Goal: Information Seeking & Learning: Stay updated

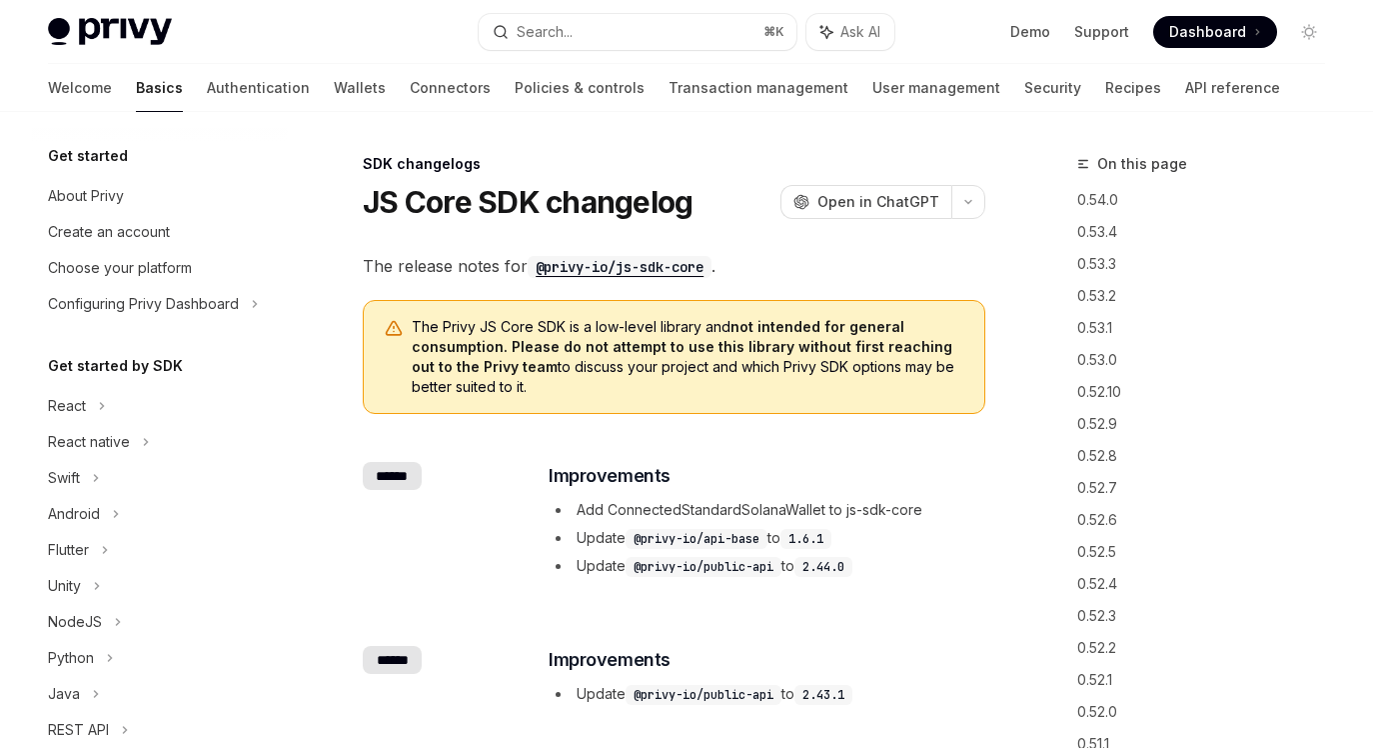
scroll to position [748, 0]
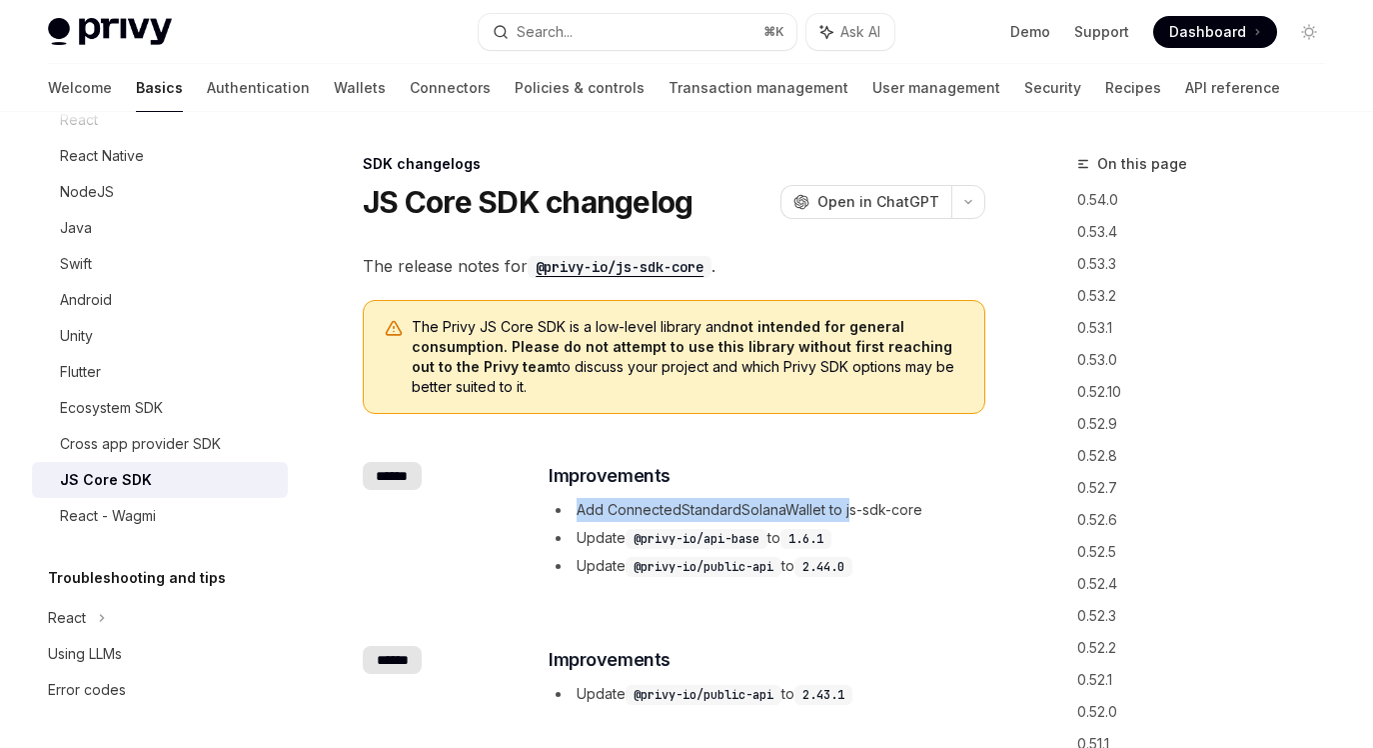
drag, startPoint x: 809, startPoint y: 511, endPoint x: 847, endPoint y: 507, distance: 38.2
click at [847, 507] on li "Add ConnectedStandardSolanaWallet to js-sdk-core" at bounding box center [766, 510] width 435 height 24
click at [846, 506] on li "Add ConnectedStandardSolanaWallet to js-sdk-core" at bounding box center [766, 510] width 435 height 24
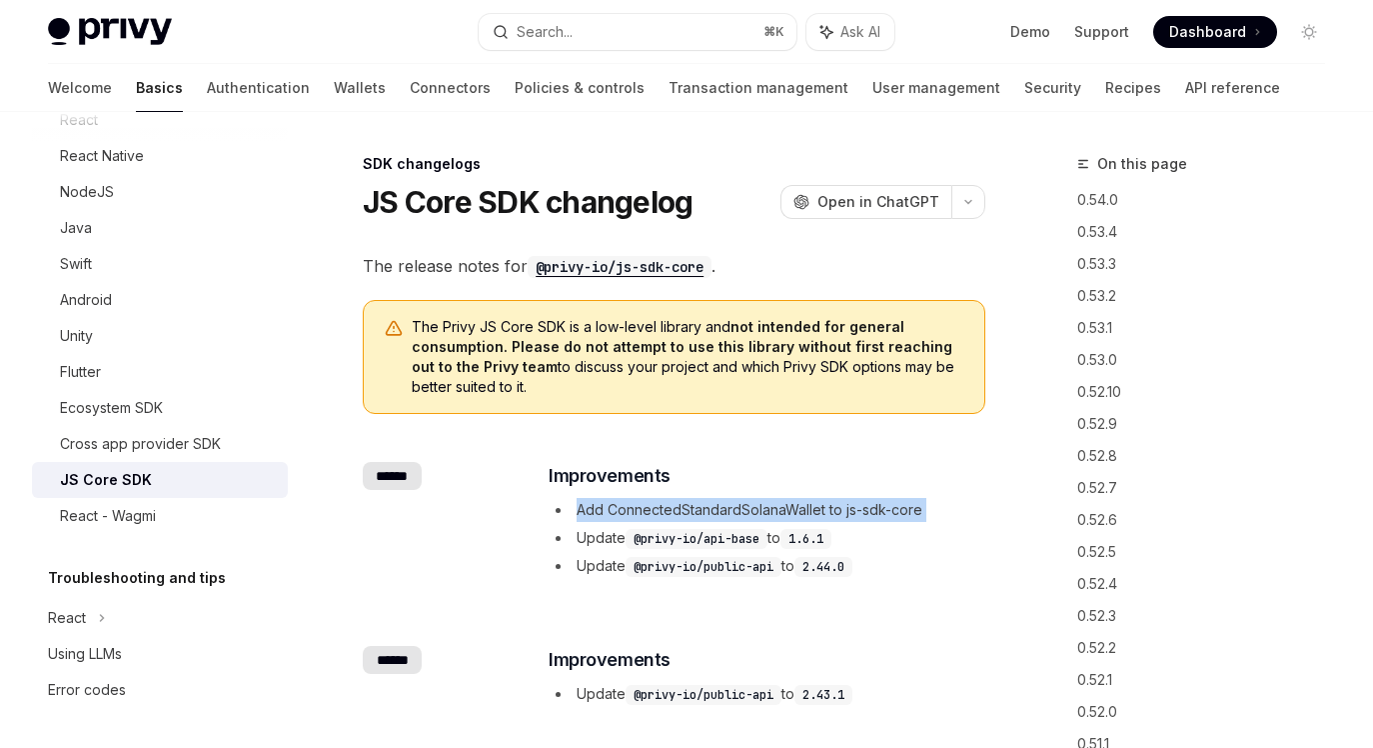
click at [781, 504] on li "Add ConnectedStandardSolanaWallet to js-sdk-core" at bounding box center [766, 510] width 435 height 24
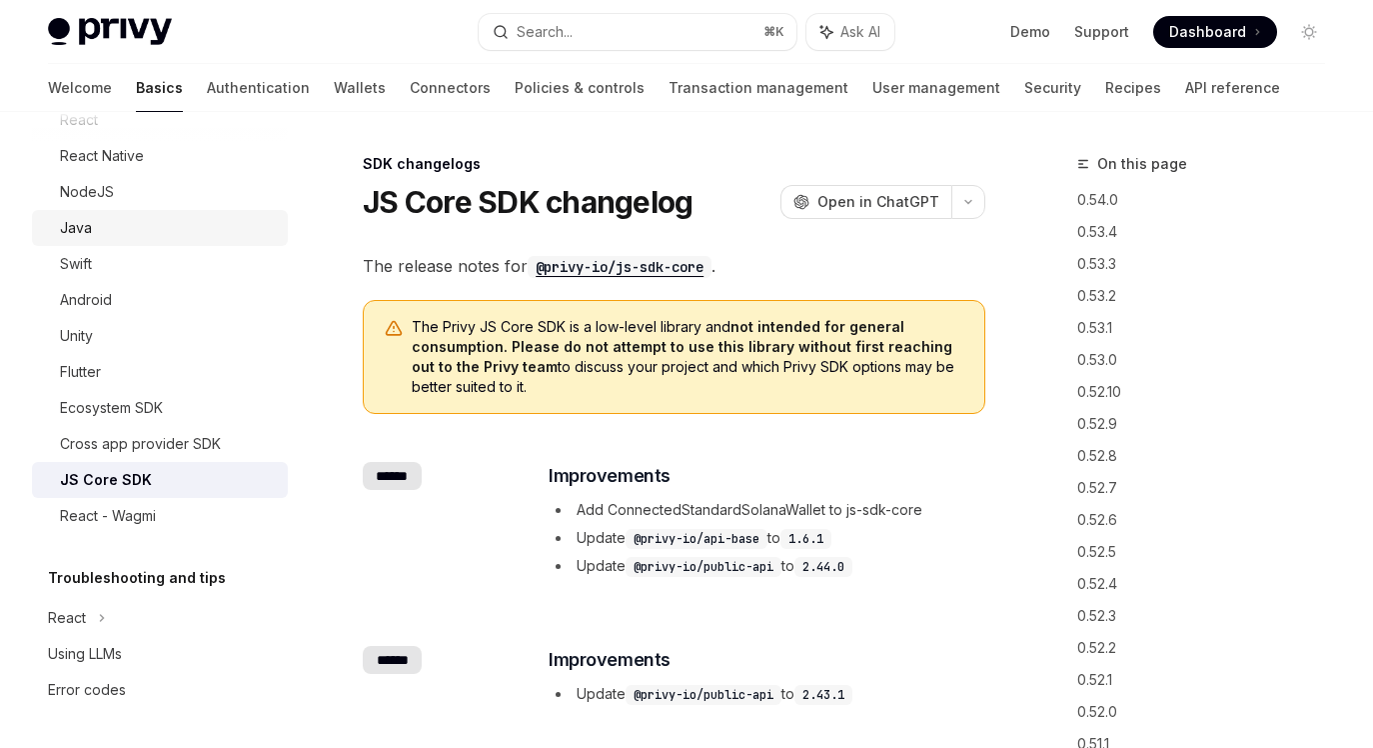
scroll to position [713, 0]
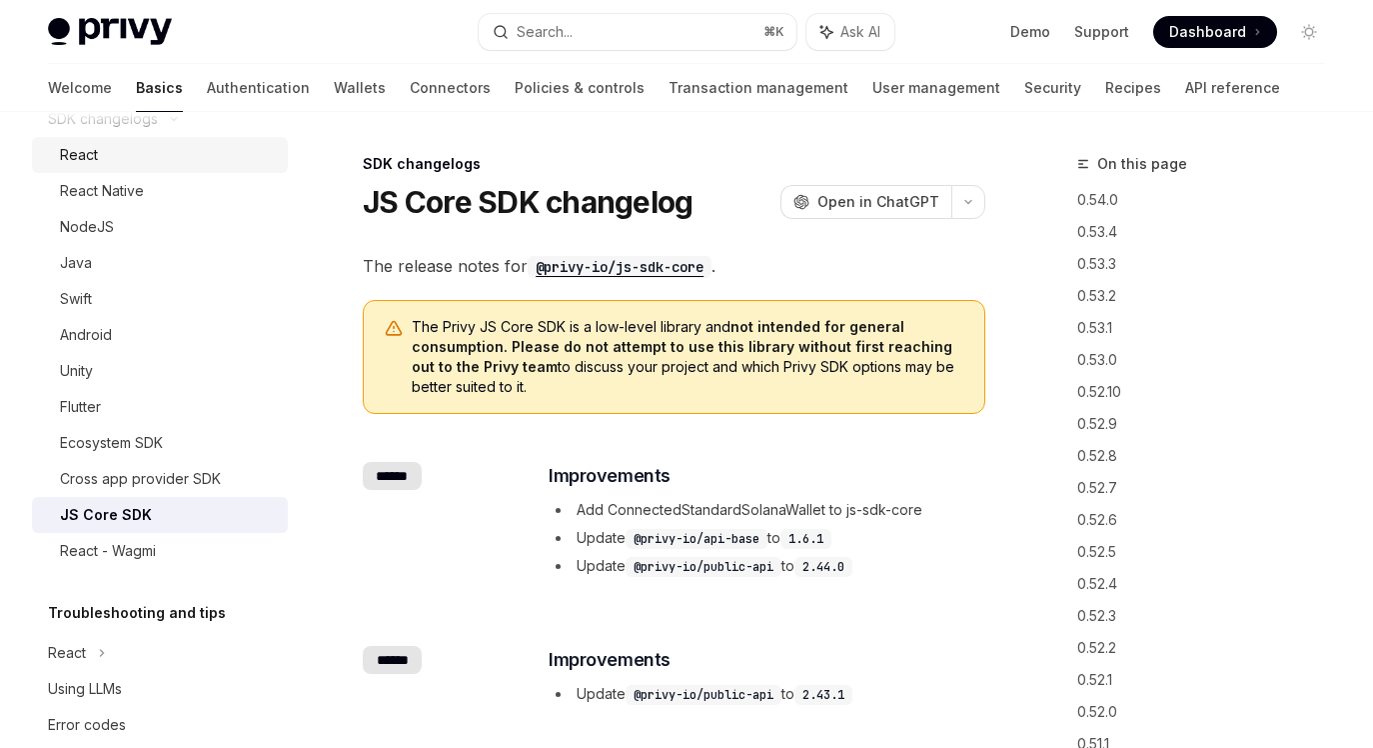
click at [115, 166] on div "React" at bounding box center [168, 155] width 216 height 24
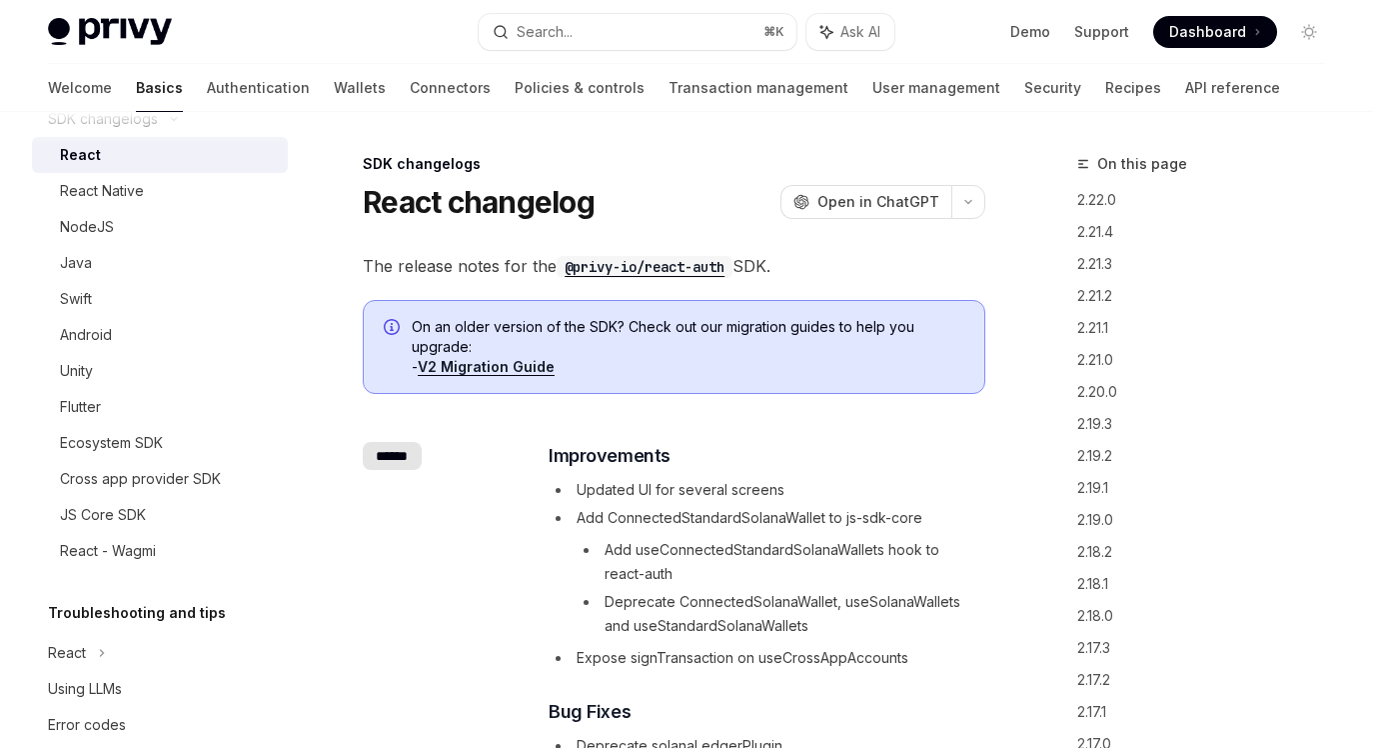
scroll to position [12, 0]
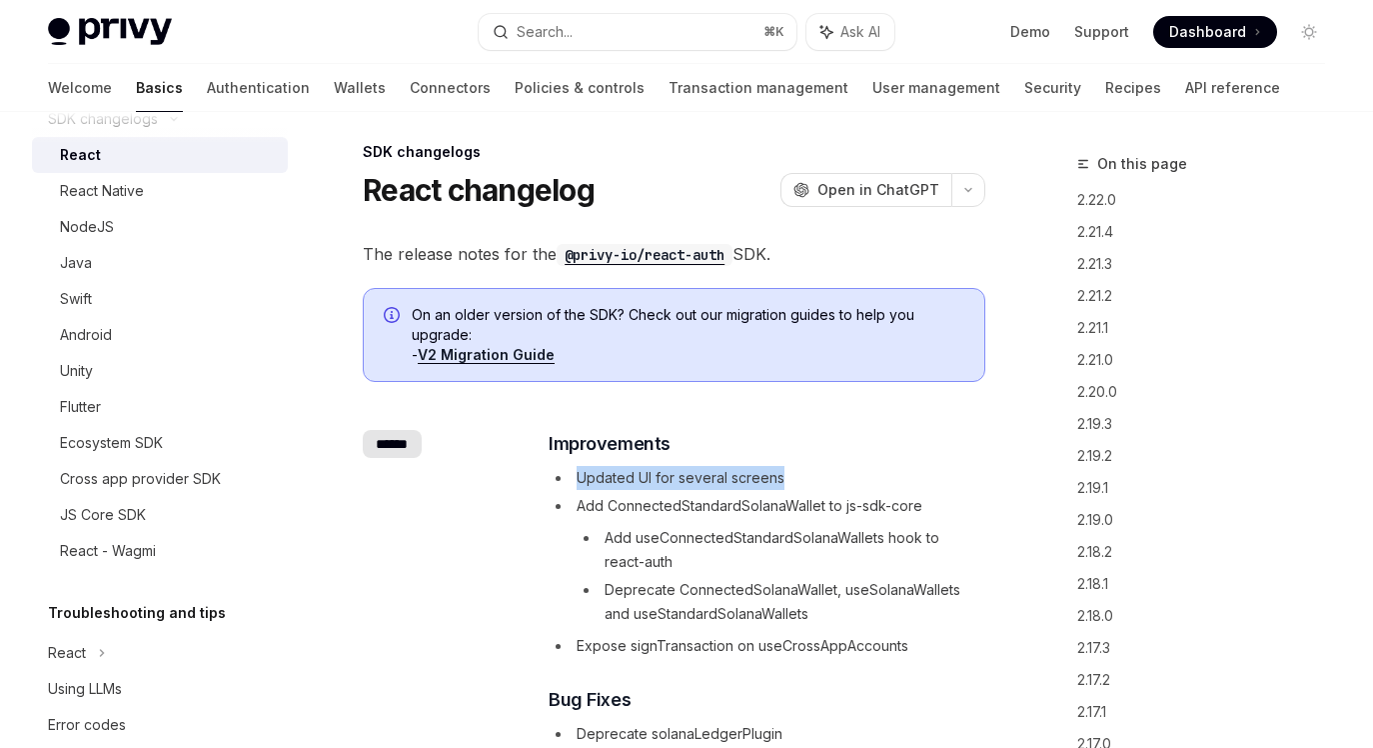
drag, startPoint x: 720, startPoint y: 475, endPoint x: 777, endPoint y: 471, distance: 57.1
click at [800, 470] on li "Updated UI for several screens" at bounding box center [766, 478] width 435 height 24
click at [651, 473] on li "Updated UI for several screens" at bounding box center [766, 478] width 435 height 24
click at [652, 473] on li "Updated UI for several screens" at bounding box center [766, 478] width 435 height 24
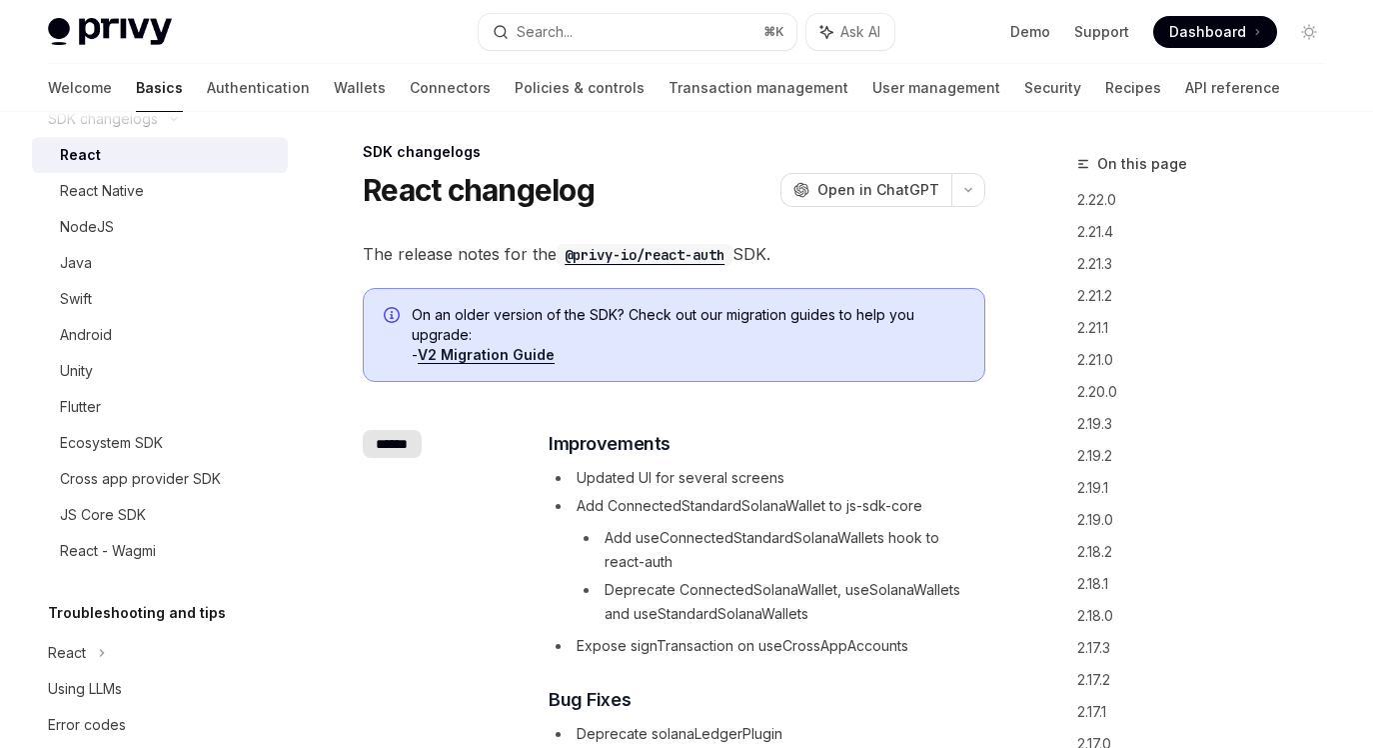
click at [694, 512] on li "Add ConnectedStandardSolanaWallet to js-sdk-core Add useConnectedStandardSolana…" at bounding box center [766, 560] width 435 height 132
click at [693, 512] on li "Add ConnectedStandardSolanaWallet to js-sdk-core Add useConnectedStandardSolana…" at bounding box center [766, 560] width 435 height 132
click at [710, 535] on li "Add useConnectedStandardSolanaWallets hook to react-auth" at bounding box center [780, 550] width 407 height 48
click at [709, 535] on li "Add useConnectedStandardSolanaWallets hook to react-auth" at bounding box center [780, 550] width 407 height 48
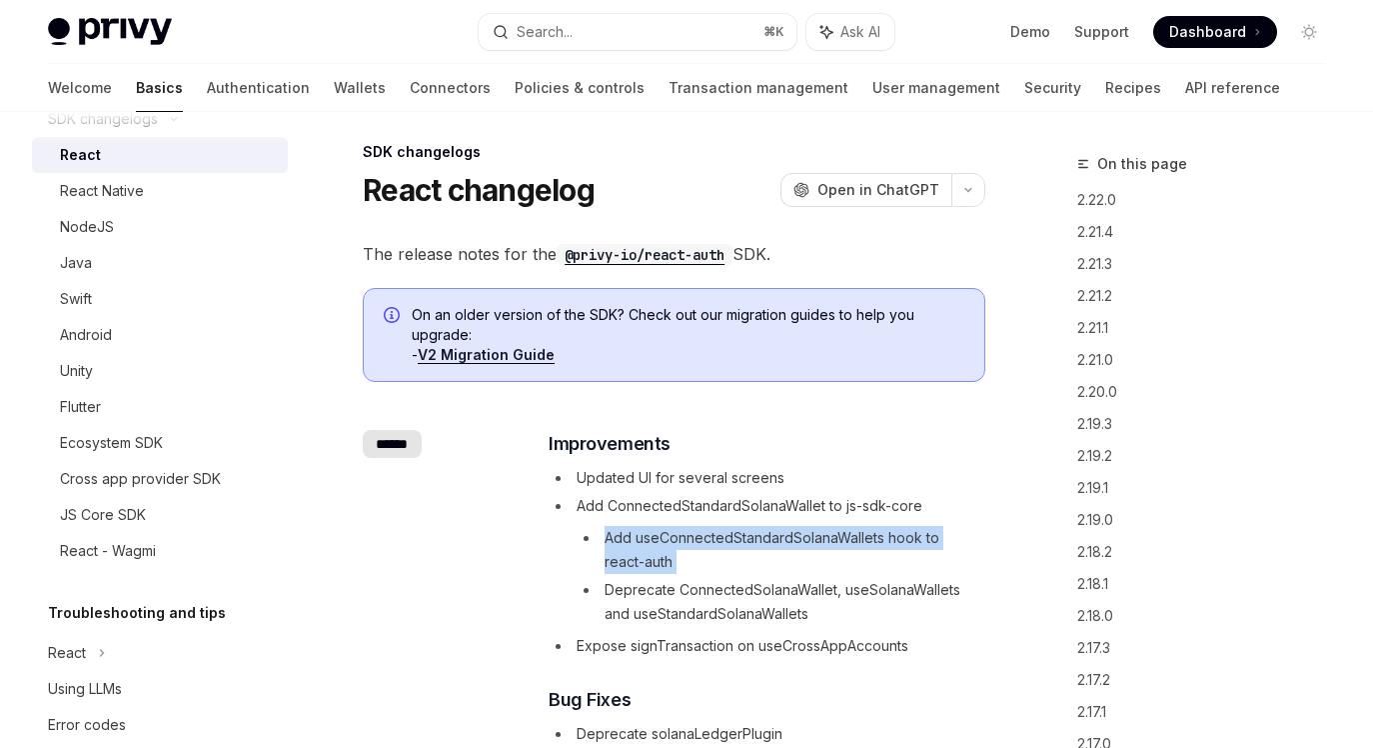
drag, startPoint x: 709, startPoint y: 535, endPoint x: 704, endPoint y: 576, distance: 41.3
click at [709, 538] on li "Add useConnectedStandardSolanaWallets hook to react-auth" at bounding box center [780, 550] width 407 height 48
click at [704, 577] on ul "Add useConnectedStandardSolanaWallets hook to react-auth Deprecate ConnectedSol…" at bounding box center [780, 576] width 407 height 100
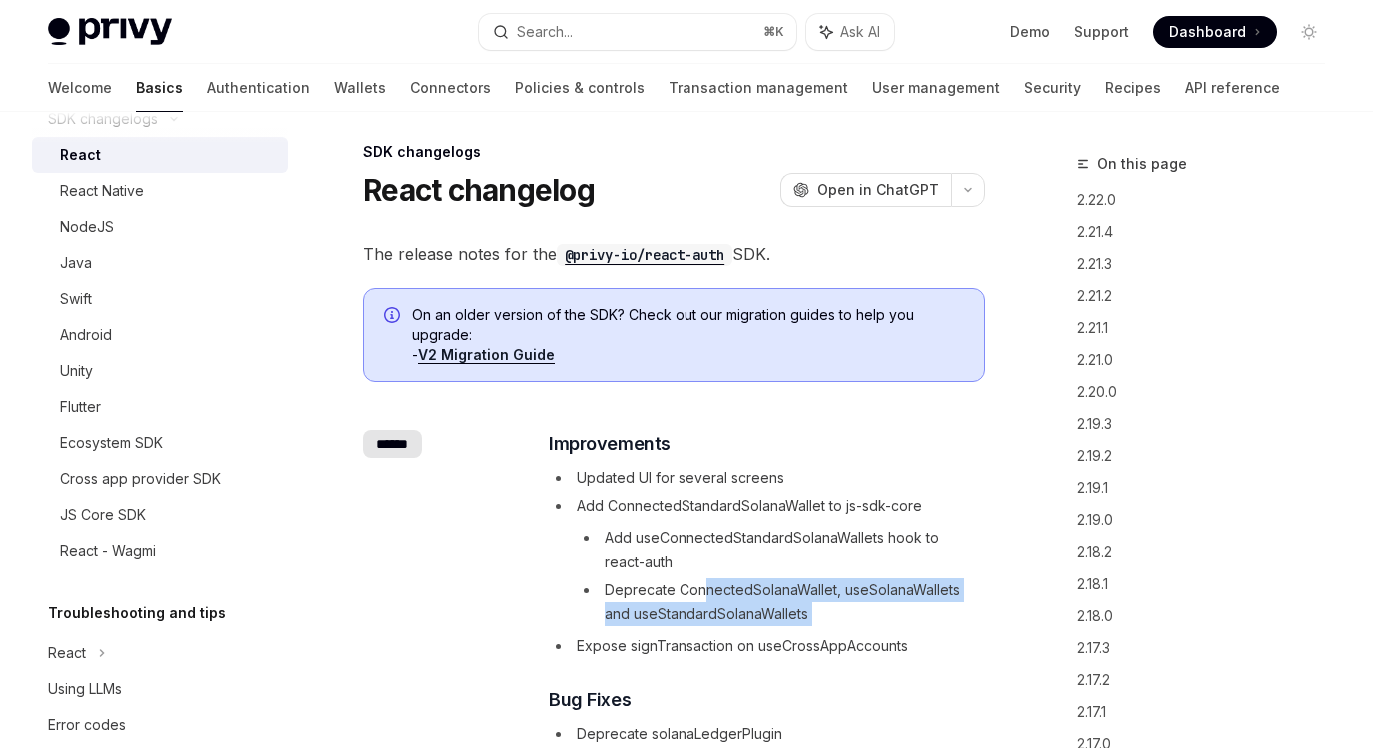
click at [704, 579] on li "Deprecate ConnectedSolanaWallet, useSolanaWallets and useStandardSolanaWallets" at bounding box center [780, 602] width 407 height 48
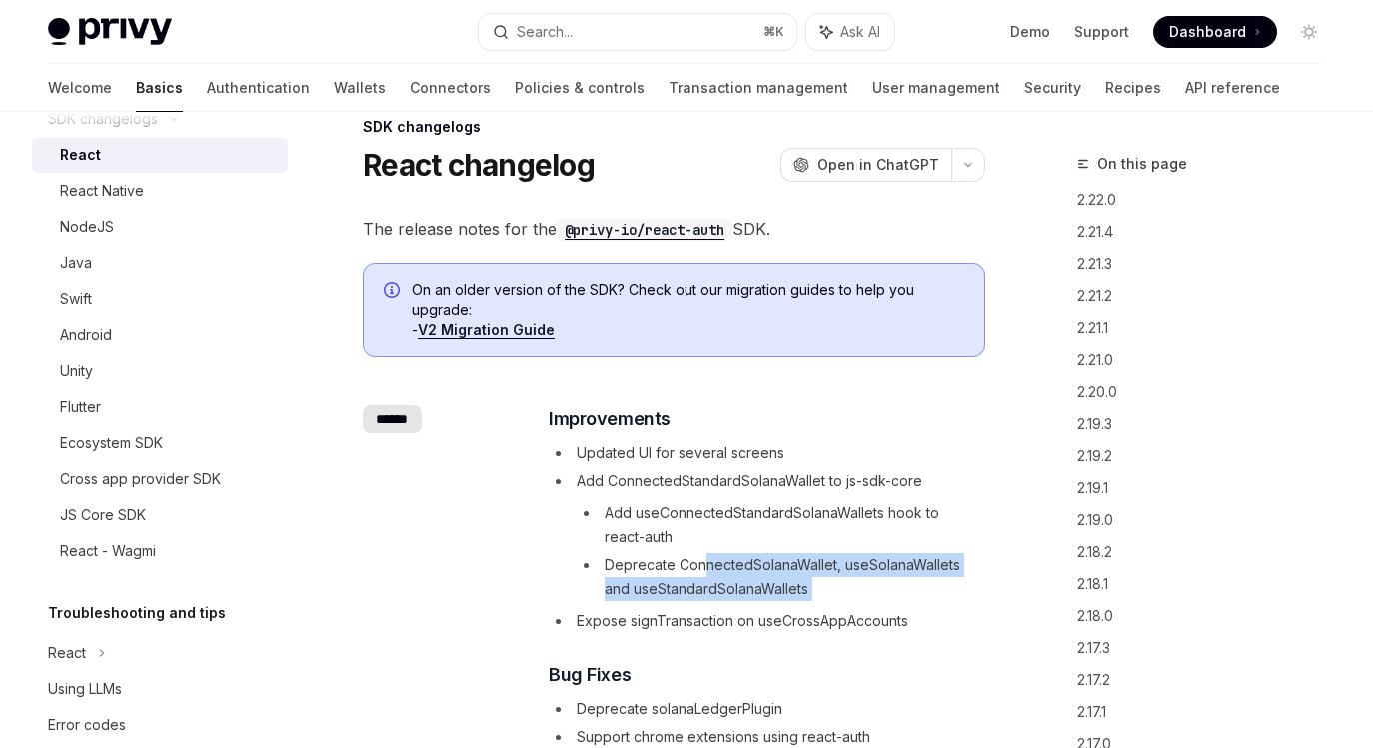
click at [703, 616] on li "Expose signTransaction on useCrossAppAccounts" at bounding box center [766, 621] width 435 height 24
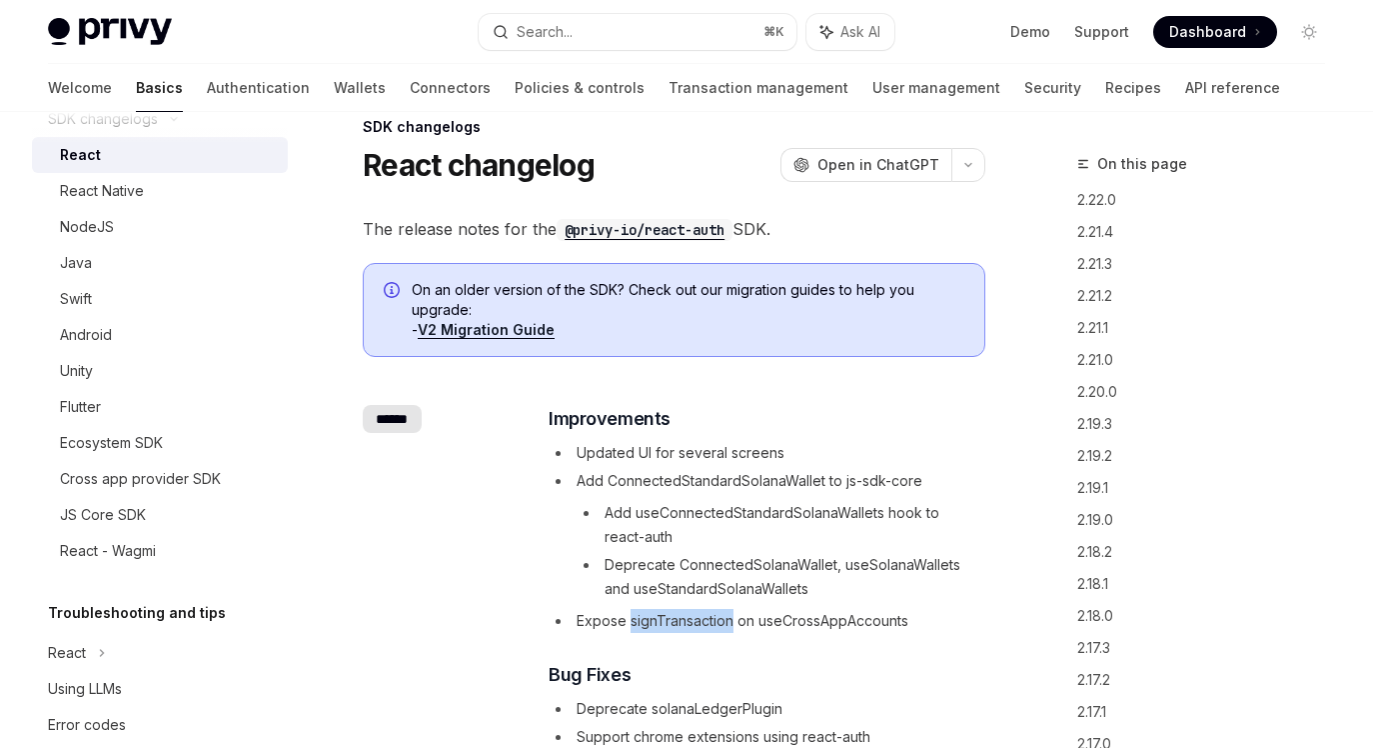
click at [703, 616] on li "Expose signTransaction on useCrossAppAccounts" at bounding box center [766, 621] width 435 height 24
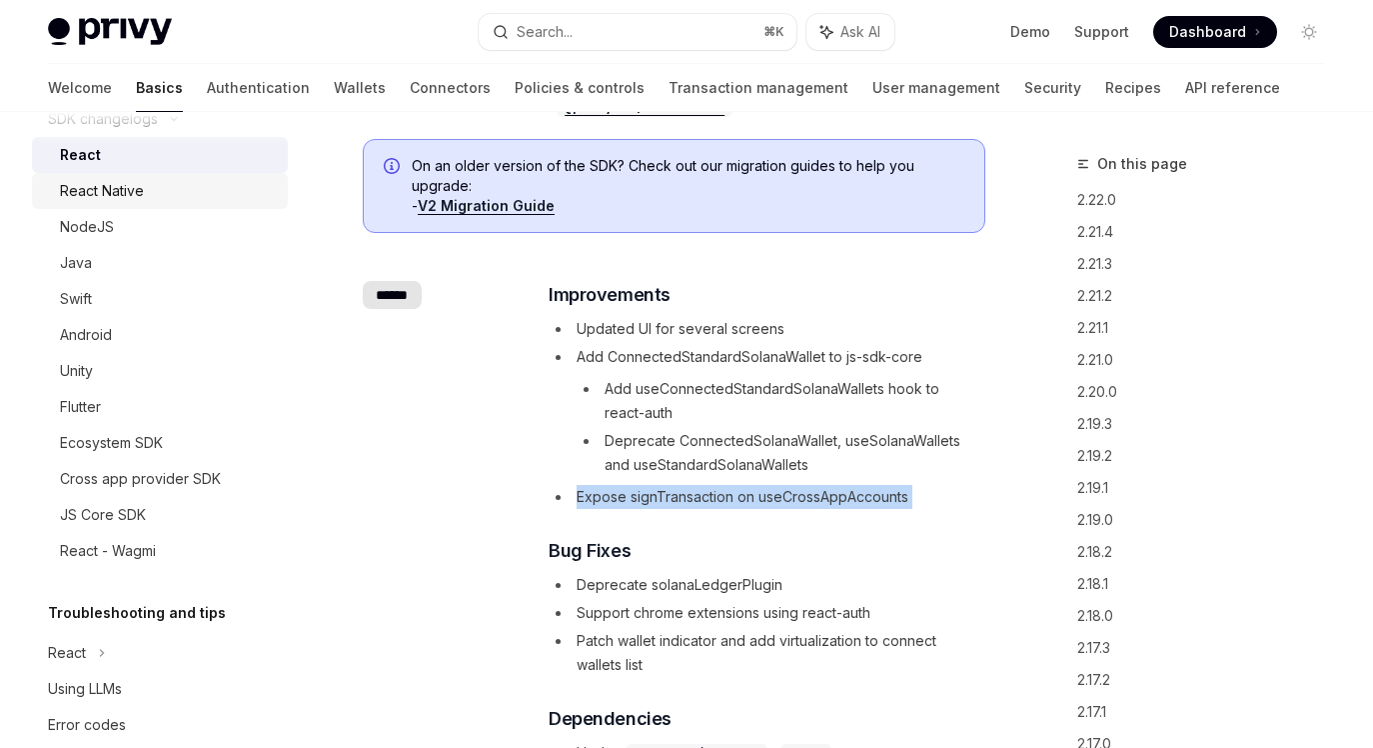
click at [141, 180] on div "React Native" at bounding box center [102, 191] width 84 height 24
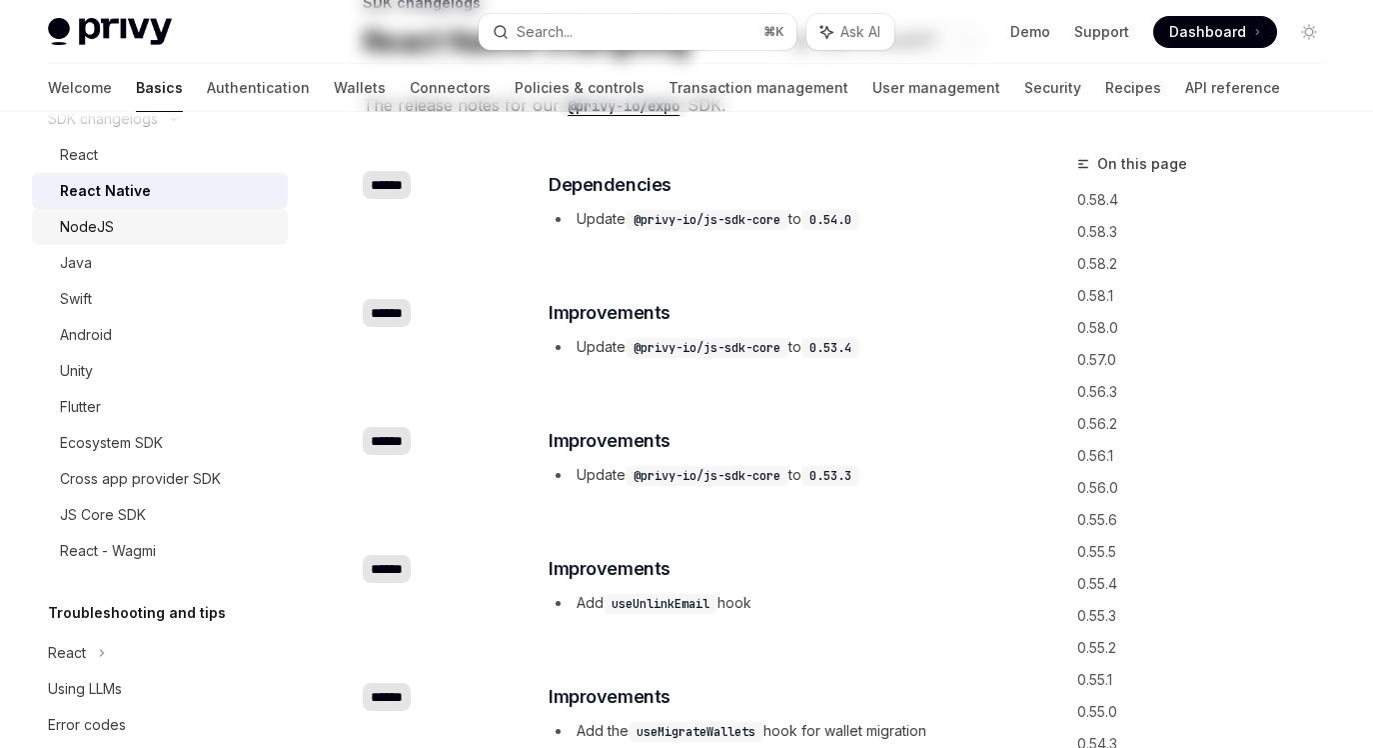
type textarea "*"
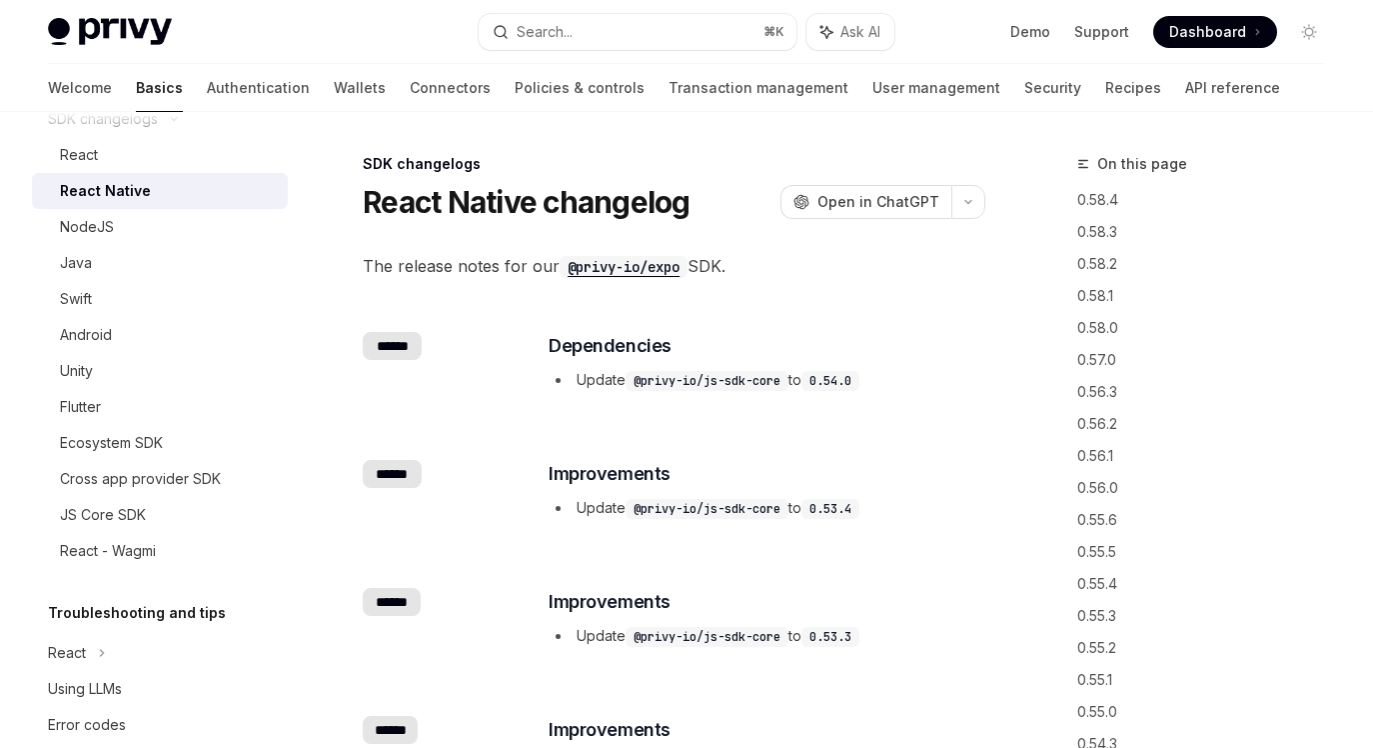
click at [677, 387] on code "@privy-io/js-sdk-core" at bounding box center [707, 381] width 163 height 20
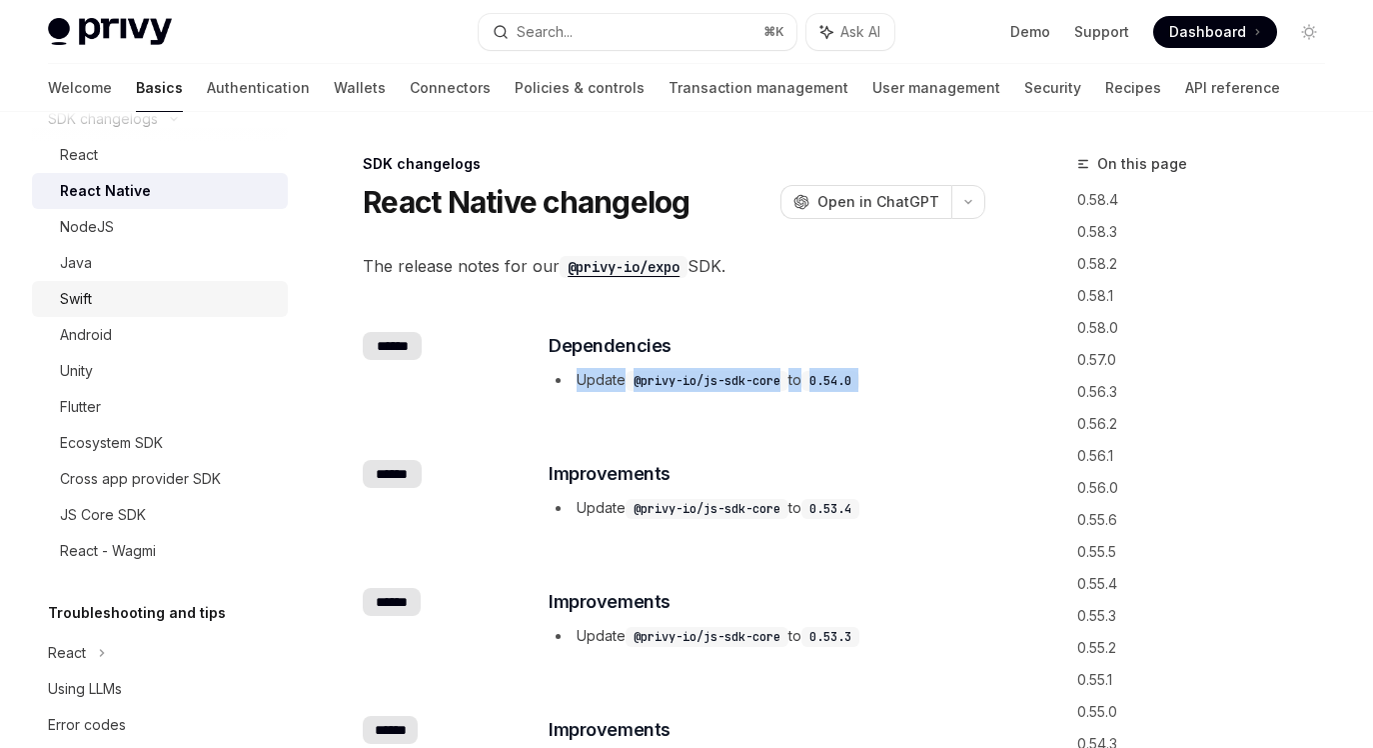
drag, startPoint x: 702, startPoint y: 382, endPoint x: 65, endPoint y: 308, distance: 640.9
click at [702, 382] on code "@privy-io/js-sdk-core" at bounding box center [707, 381] width 163 height 20
